Goal: Find specific page/section: Find specific page/section

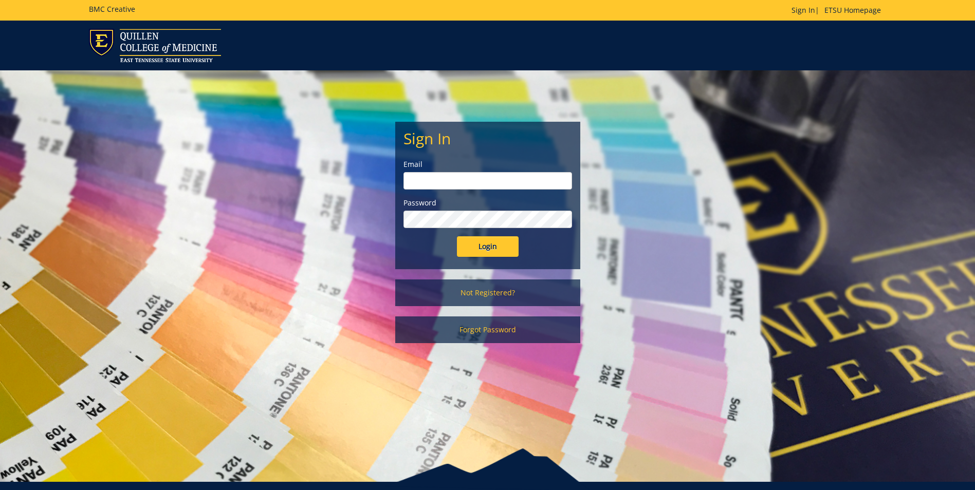
type input "[EMAIL_ADDRESS][DOMAIN_NAME]"
click at [495, 242] on input "Login" at bounding box center [488, 246] width 62 height 21
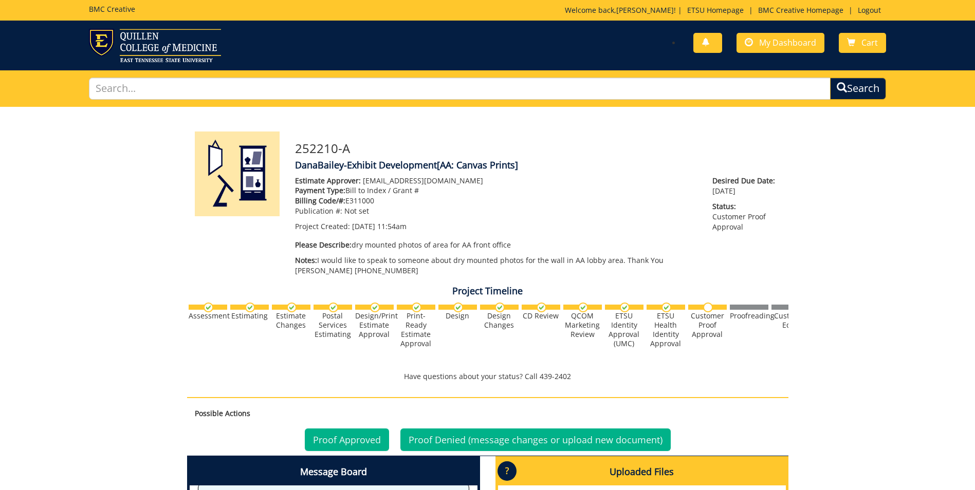
scroll to position [154, 0]
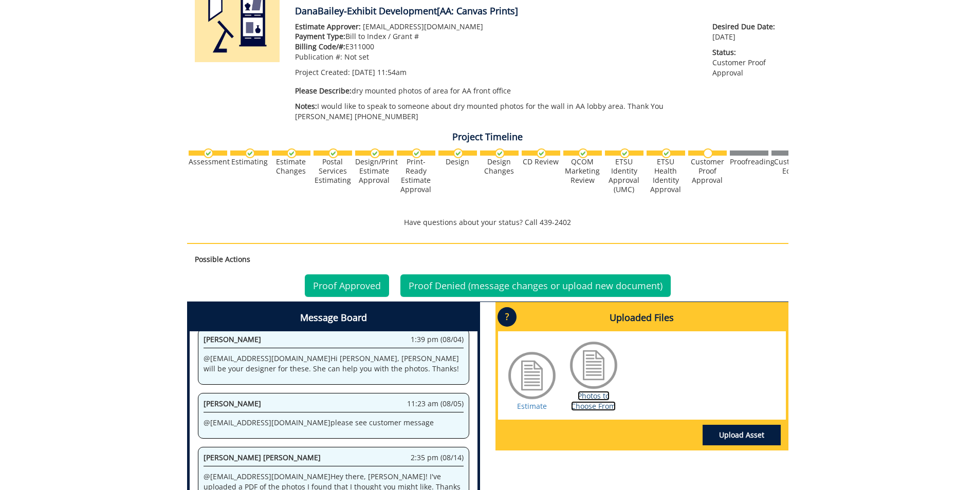
click at [589, 394] on link "Photos to Choose From" at bounding box center [593, 401] width 45 height 20
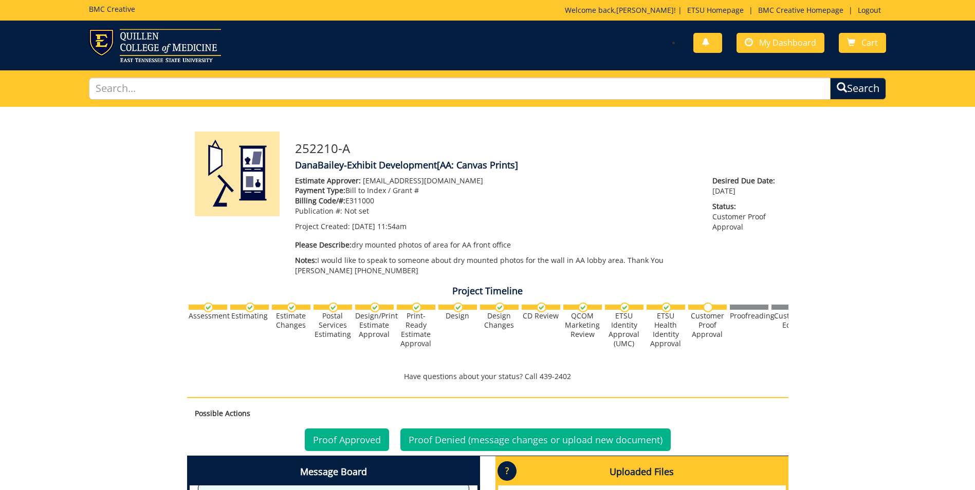
scroll to position [206, 0]
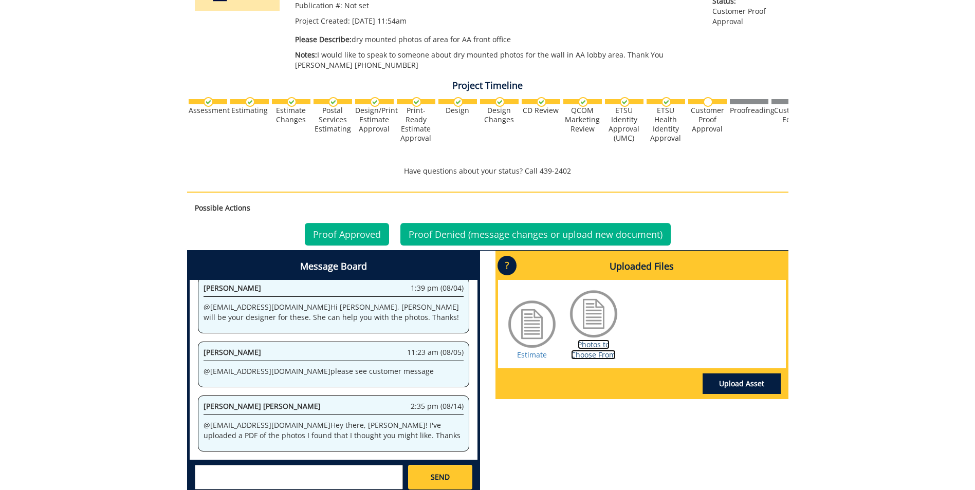
click at [595, 342] on link "Photos to Choose From" at bounding box center [593, 350] width 45 height 20
